Goal: Information Seeking & Learning: Find specific page/section

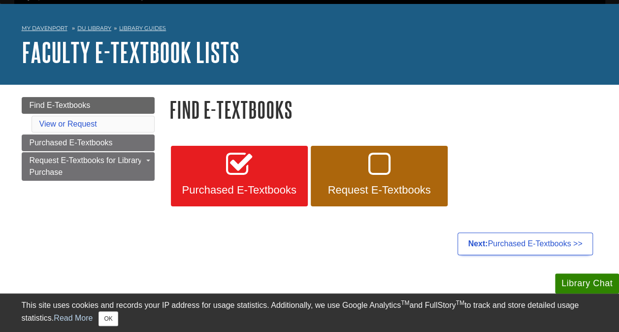
scroll to position [23, 0]
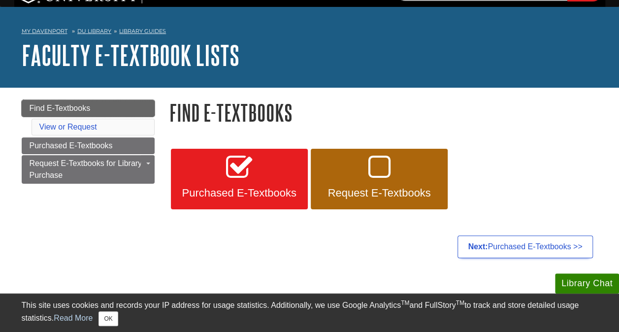
click at [67, 106] on span "Find E-Textbooks" at bounding box center [60, 108] width 61 height 8
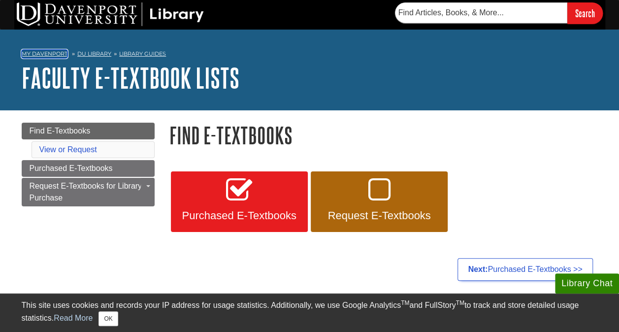
click at [46, 51] on link "My Davenport" at bounding box center [45, 54] width 46 height 8
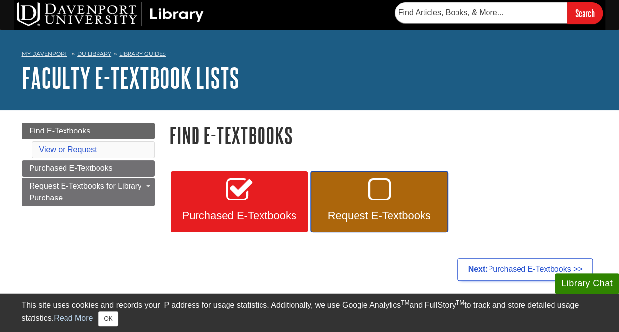
click at [398, 211] on span "Request E-Textbooks" at bounding box center [379, 215] width 122 height 13
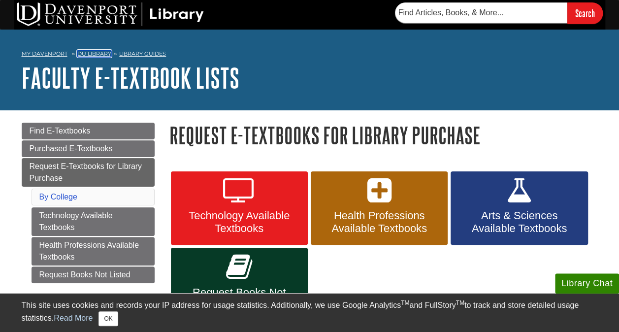
click at [92, 51] on link "DU Library" at bounding box center [94, 53] width 34 height 7
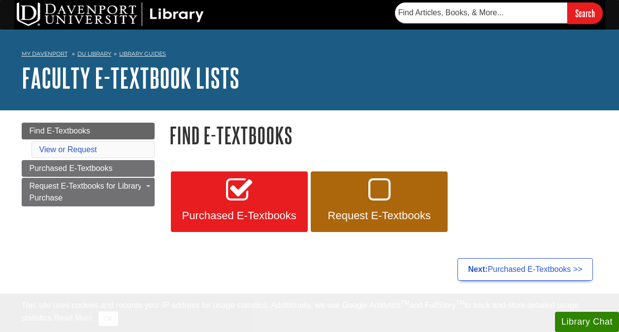
scroll to position [23, 0]
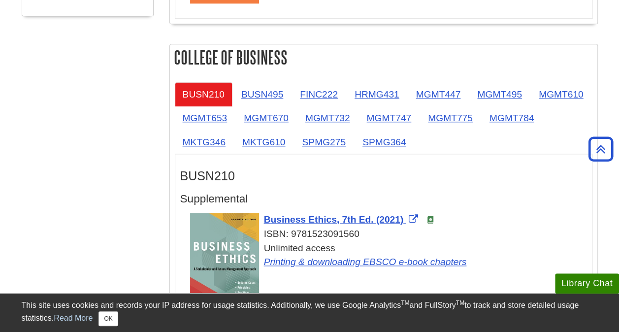
scroll to position [547, 0]
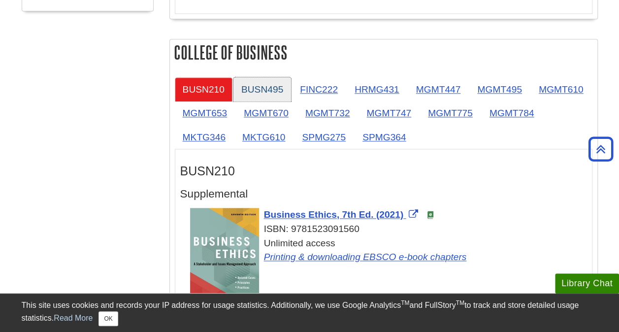
click at [273, 84] on link "BUSN495" at bounding box center [262, 89] width 58 height 24
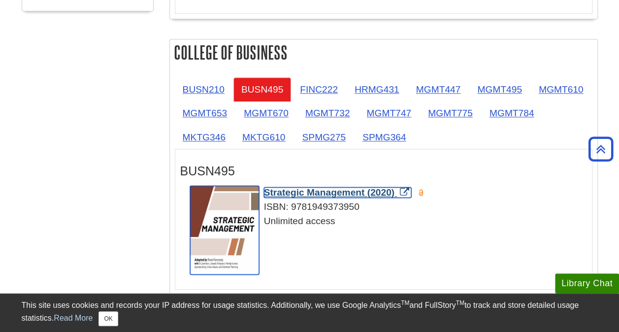
click at [289, 188] on span "Strategic Management (2020)" at bounding box center [329, 192] width 131 height 10
